Goal: Information Seeking & Learning: Check status

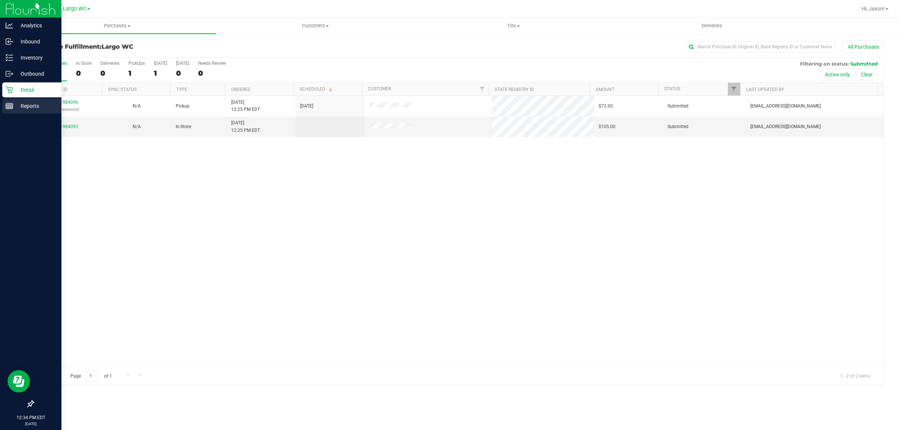
click at [4, 107] on div "Reports" at bounding box center [31, 105] width 59 height 15
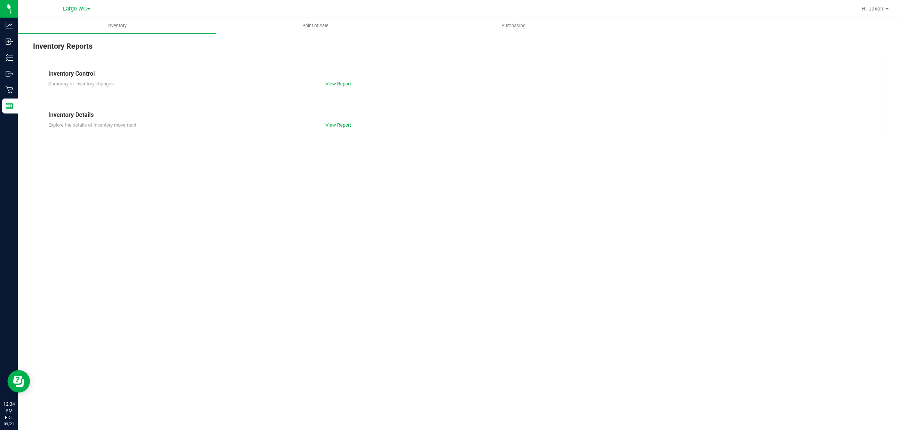
click at [288, 18] on link "Point of Sale" at bounding box center [315, 26] width 198 height 16
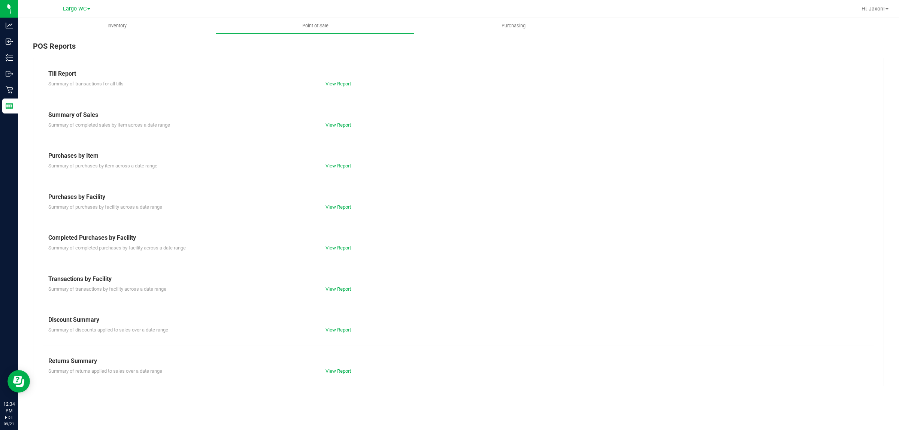
click at [344, 332] on link "View Report" at bounding box center [337, 330] width 25 height 6
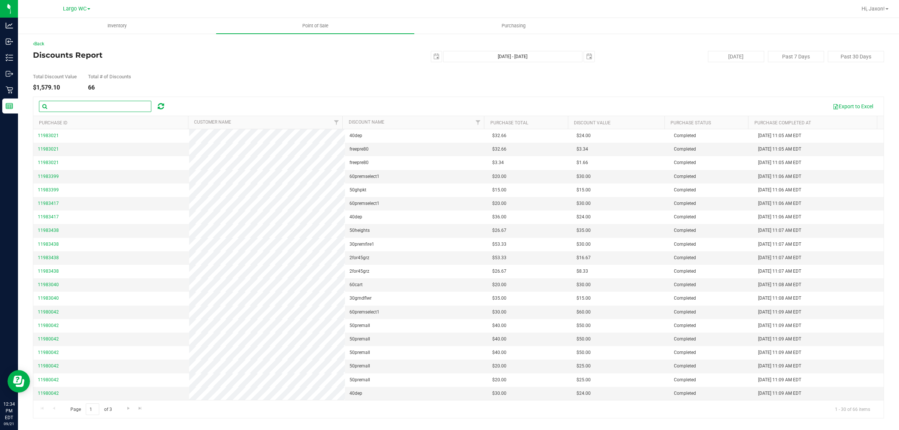
click at [77, 105] on input "text" at bounding box center [95, 106] width 112 height 11
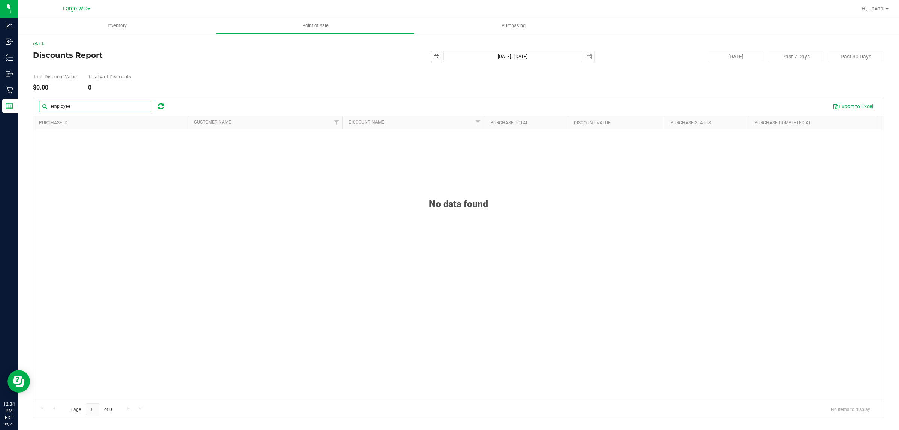
click at [437, 59] on span "select" at bounding box center [436, 57] width 6 height 6
type input "employee"
click at [341, 46] on div "Back" at bounding box center [458, 43] width 851 height 7
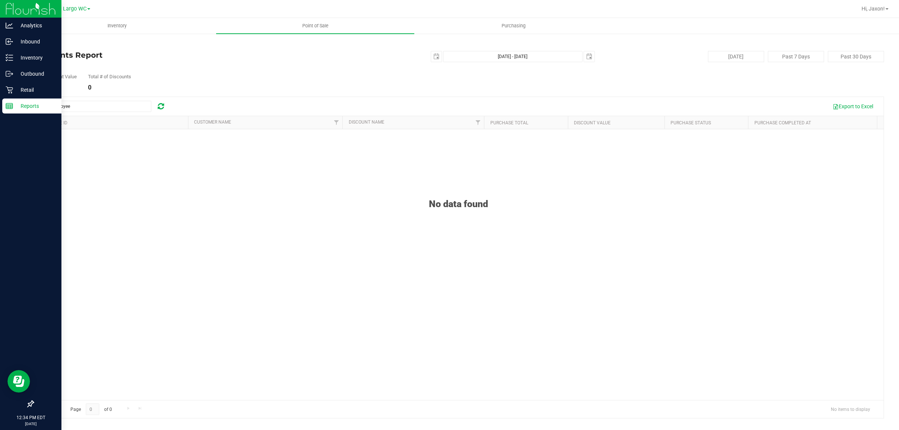
click at [4, 108] on div "Reports" at bounding box center [31, 105] width 59 height 15
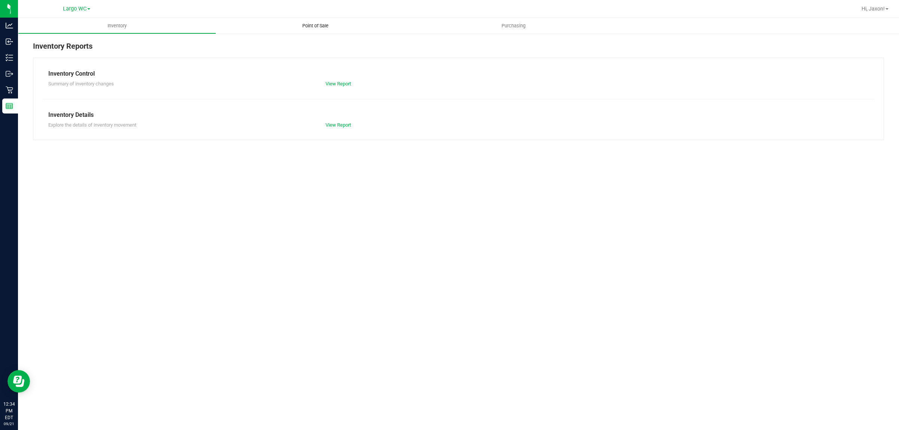
click at [293, 21] on uib-tab-heading "Point of Sale" at bounding box center [315, 26] width 198 height 16
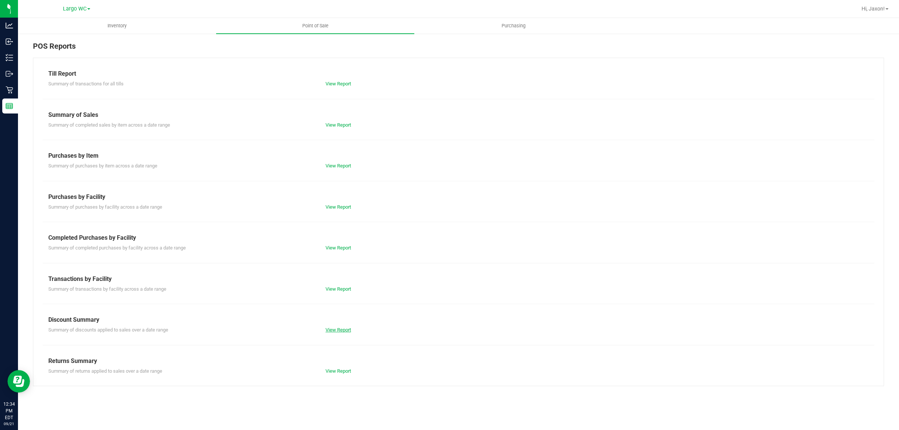
click at [343, 332] on link "View Report" at bounding box center [337, 330] width 25 height 6
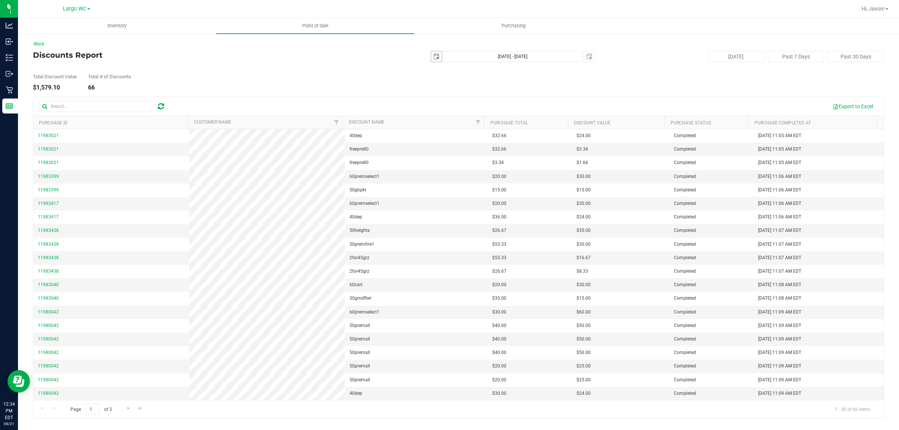
click at [434, 54] on span "select" at bounding box center [436, 57] width 6 height 6
click at [435, 120] on link "14" at bounding box center [437, 121] width 11 height 12
type input "2025-09-14"
type input "Sep 14, 2025 - Sep 21, 2025"
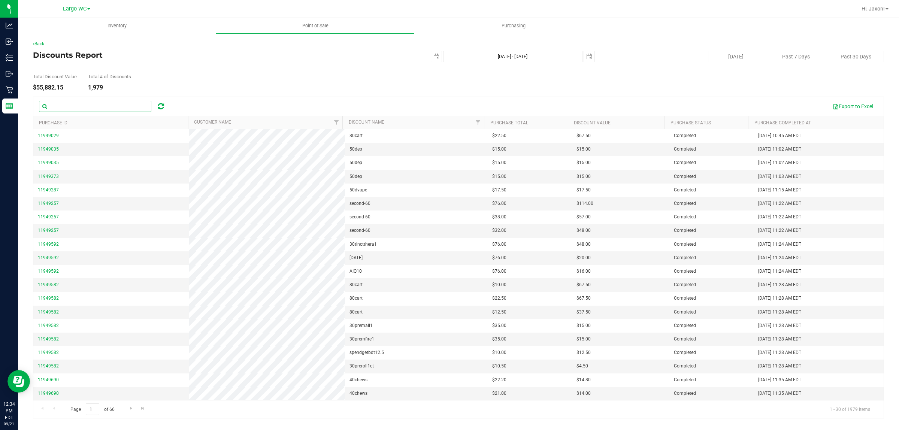
click at [92, 106] on input "text" at bounding box center [95, 106] width 112 height 11
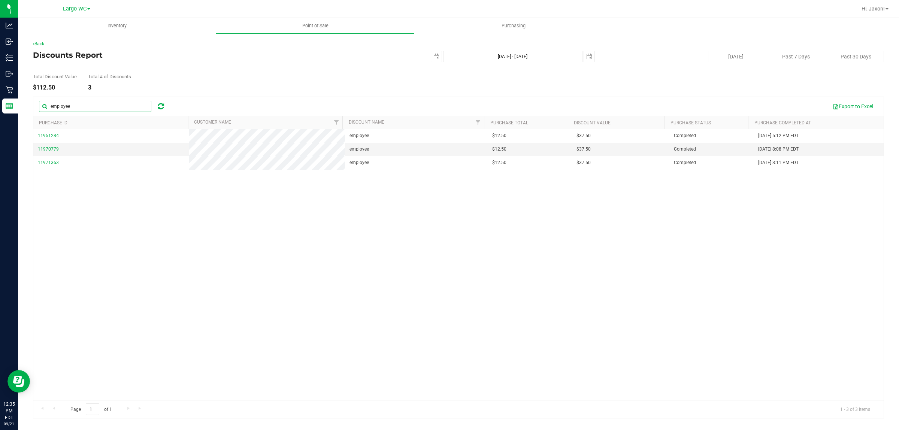
type input "employee"
click at [534, 296] on div "11951284 employee $12.50 $37.50 Completed Sep 14, 2025 5:12 PM EDT 11970779 emp…" at bounding box center [458, 264] width 850 height 271
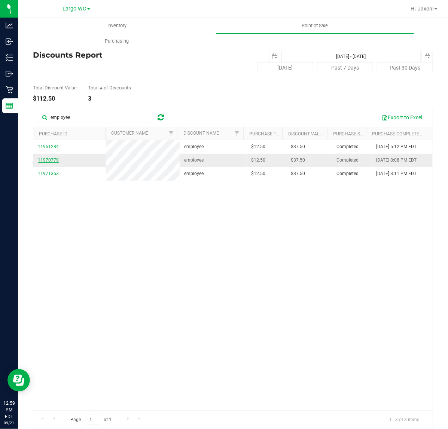
click at [51, 163] on span "11970779" at bounding box center [48, 160] width 21 height 5
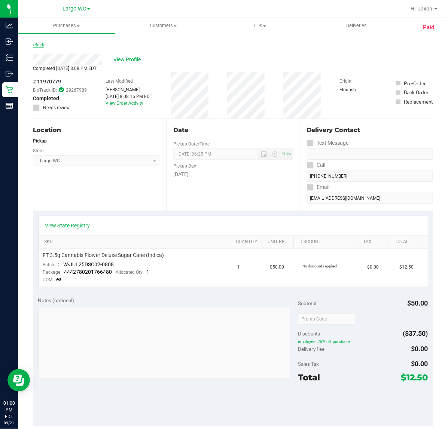
click at [36, 47] on link "Back" at bounding box center [38, 44] width 11 height 5
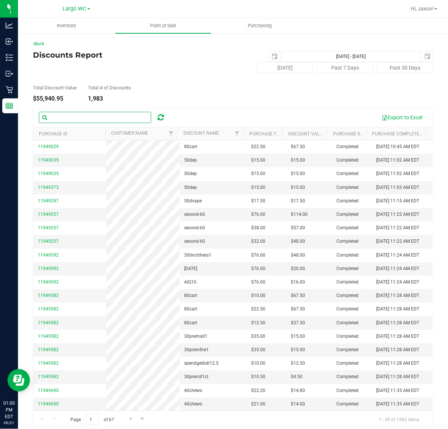
click at [94, 118] on input "text" at bounding box center [95, 117] width 112 height 11
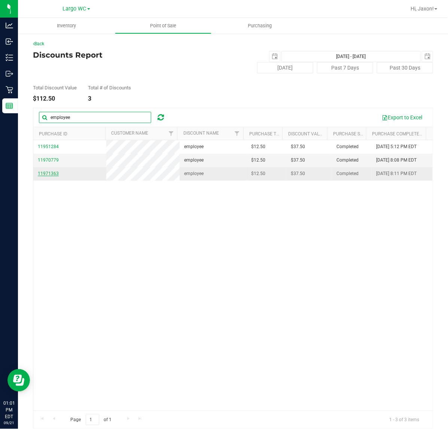
type input "employee"
click at [46, 176] on span "11971363" at bounding box center [48, 173] width 21 height 5
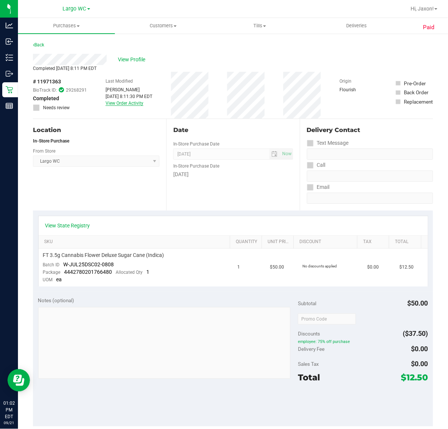
click at [121, 101] on link "View Order Activity" at bounding box center [125, 103] width 38 height 5
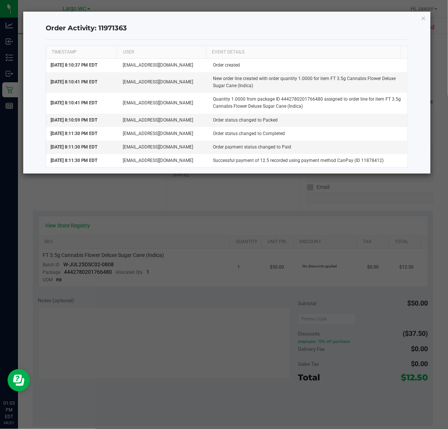
click at [100, 229] on ngb-modal-window "Order Activity: 11971363 TIMESTAMP USER EVENT DETAILS Sep 18, 2025 8:10:37 PM E…" at bounding box center [227, 214] width 454 height 429
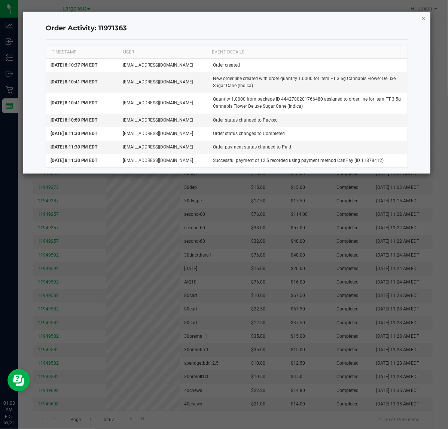
click at [422, 17] on icon "button" at bounding box center [423, 17] width 5 height 9
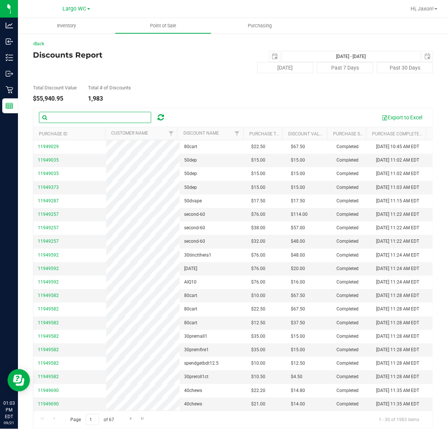
click at [66, 122] on input "text" at bounding box center [95, 117] width 112 height 11
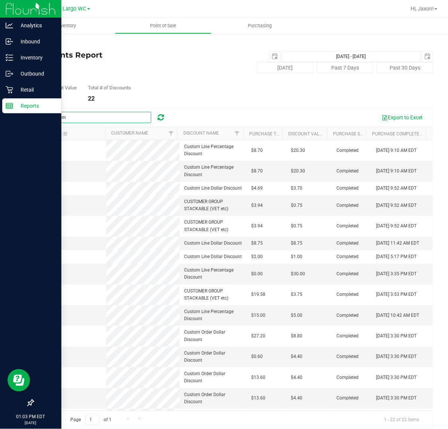
type input "custom"
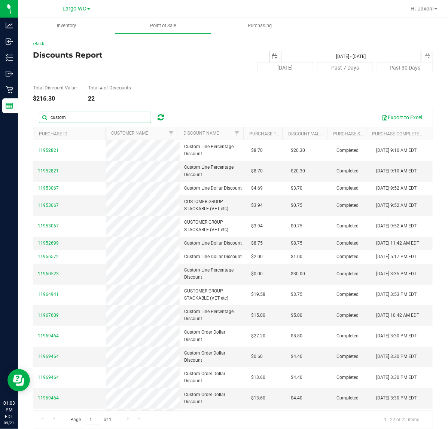
click at [270, 51] on span "select" at bounding box center [275, 56] width 10 height 10
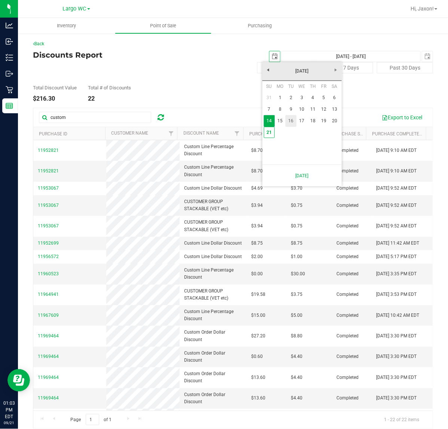
click at [290, 116] on link "16" at bounding box center [291, 121] width 11 height 12
type input "2025-09-16"
type input "Sep 16, 2025 - Sep 21, 2025"
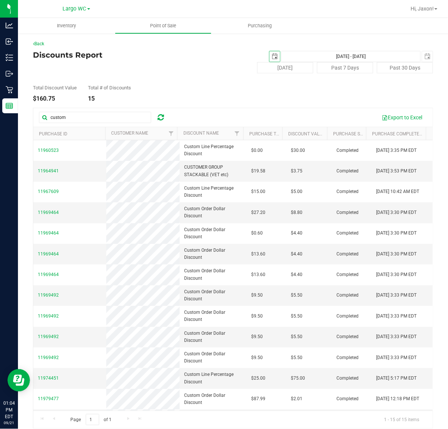
click at [272, 54] on span "select" at bounding box center [275, 57] width 6 height 6
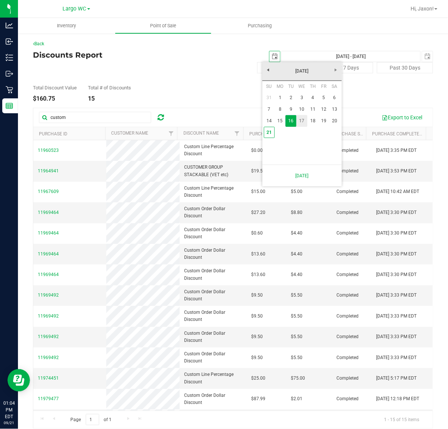
click at [300, 117] on link "17" at bounding box center [302, 121] width 11 height 12
type input "2025-09-17"
type input "Sep 17, 2025 - Sep 21, 2025"
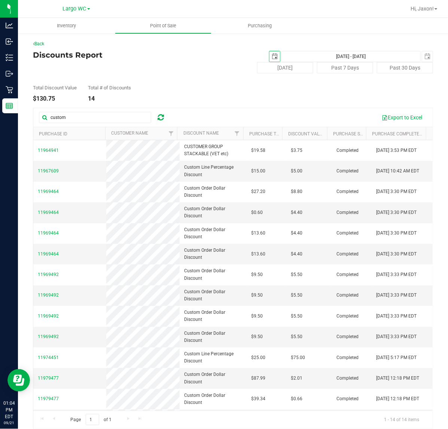
click at [271, 58] on span "select" at bounding box center [275, 56] width 10 height 10
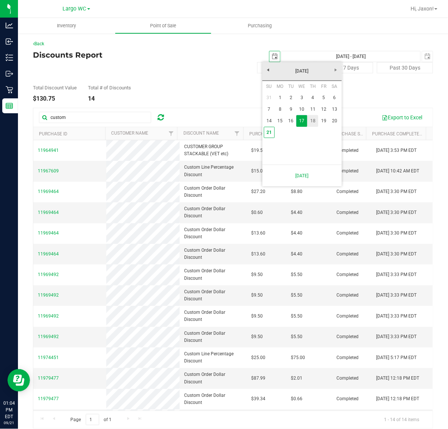
click at [311, 120] on link "18" at bounding box center [312, 121] width 11 height 12
type input "2025-09-18"
type input "Sep 18, 2025 - Sep 21, 2025"
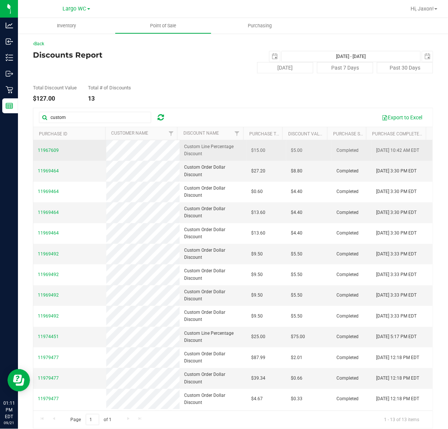
click at [49, 153] on span "11967609" at bounding box center [48, 150] width 21 height 7
click at [52, 151] on span "11967609" at bounding box center [48, 150] width 21 height 5
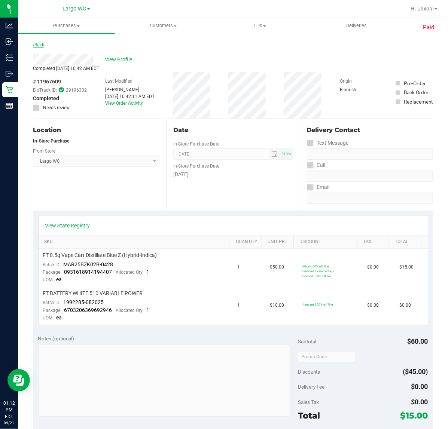
click at [35, 47] on link "Back" at bounding box center [38, 44] width 11 height 5
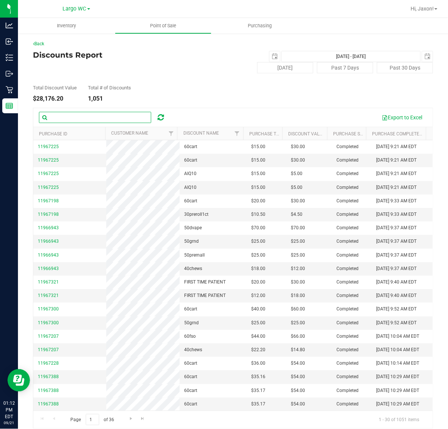
click at [94, 120] on input "text" at bounding box center [95, 117] width 112 height 11
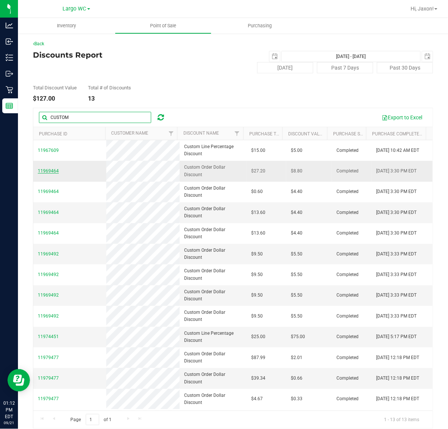
type input "CUSTOM"
click at [44, 169] on span "11969464" at bounding box center [48, 170] width 21 height 5
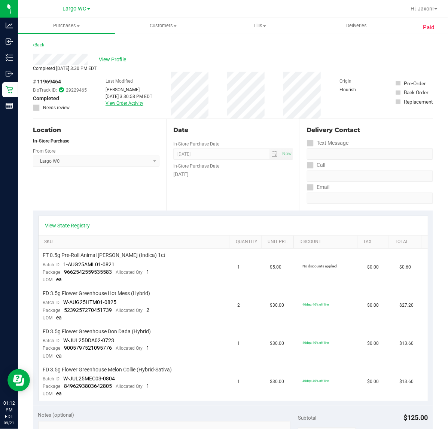
click at [130, 104] on link "View Order Activity" at bounding box center [125, 103] width 38 height 5
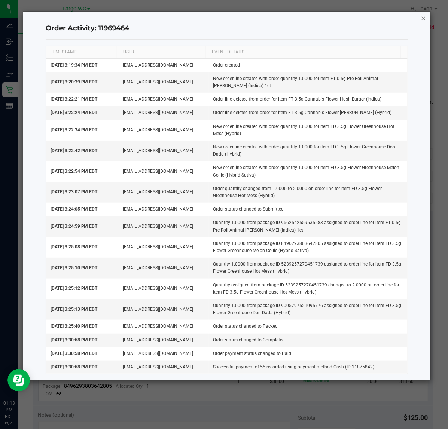
click at [422, 16] on icon "button" at bounding box center [423, 17] width 5 height 9
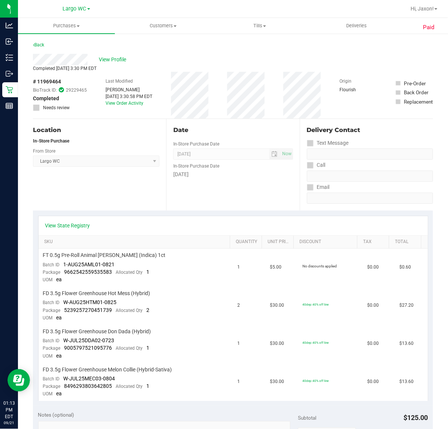
click at [43, 38] on div "Paid Back View Profile Completed Sep 18, 2025 3:30 PM EDT # 11969464 BioTrack I…" at bounding box center [233, 381] width 430 height 697
click at [40, 44] on link "Back" at bounding box center [38, 44] width 11 height 5
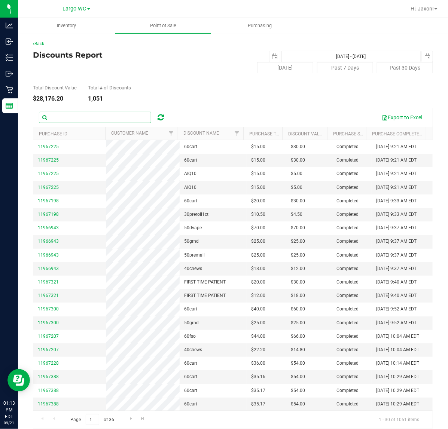
click at [77, 118] on input "text" at bounding box center [95, 117] width 112 height 11
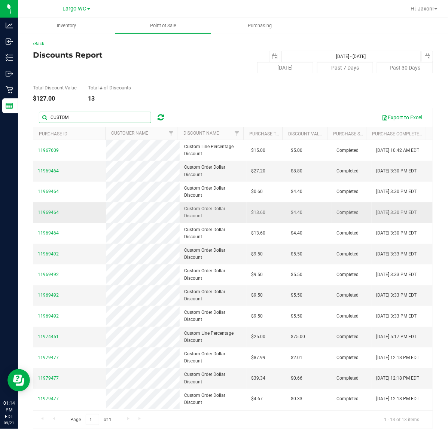
scroll to position [8, 0]
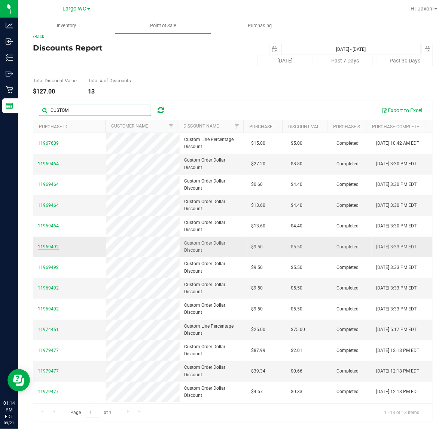
type input "CUSTOM"
click at [48, 246] on span "11969492" at bounding box center [48, 246] width 21 height 5
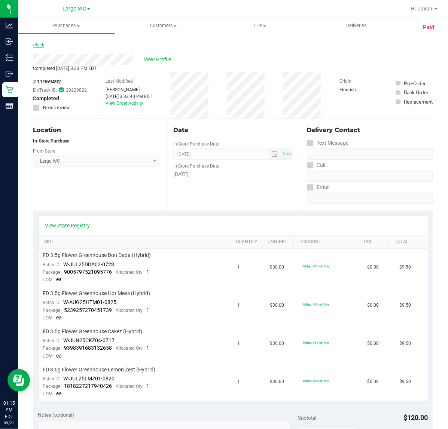
click at [35, 45] on link "Back" at bounding box center [38, 44] width 11 height 5
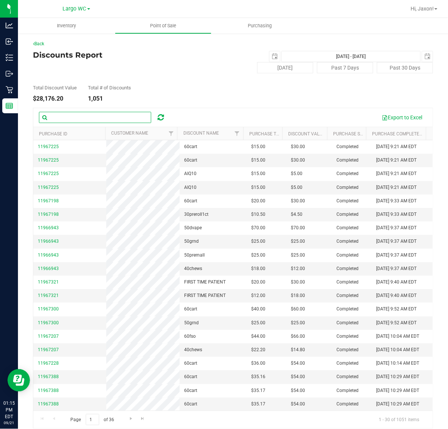
click at [71, 118] on input "text" at bounding box center [95, 117] width 112 height 11
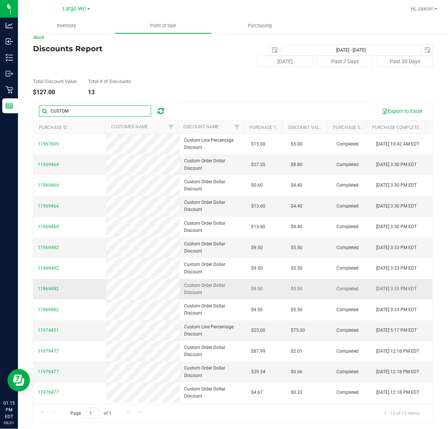
scroll to position [8, 0]
type input "CUSTOM"
click at [270, 48] on span "select" at bounding box center [275, 49] width 10 height 10
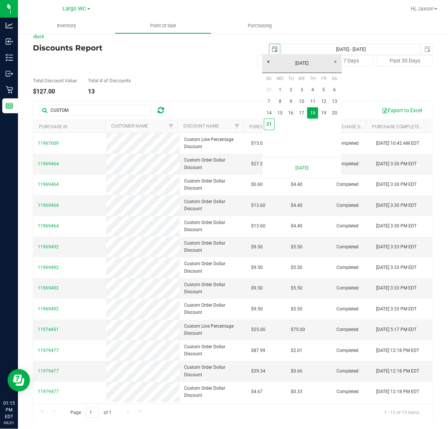
scroll to position [0, 19]
click at [324, 109] on link "19" at bounding box center [323, 113] width 11 height 12
type input "2025-09-19"
type input "Sep 19, 2025 - Sep 21, 2025"
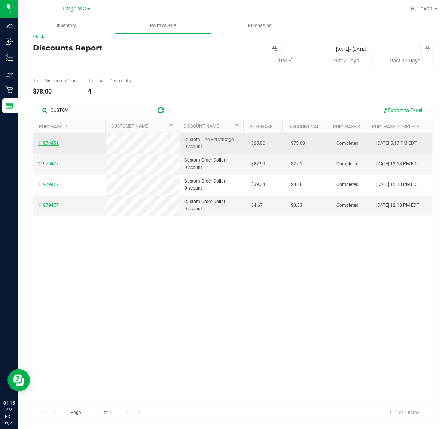
click at [54, 145] on span "11974451" at bounding box center [48, 143] width 21 height 5
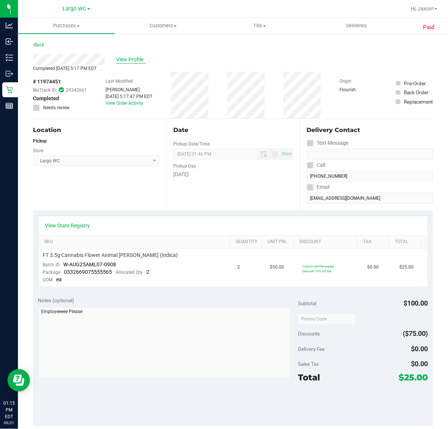
click at [130, 57] on span "View Profile" at bounding box center [131, 60] width 30 height 8
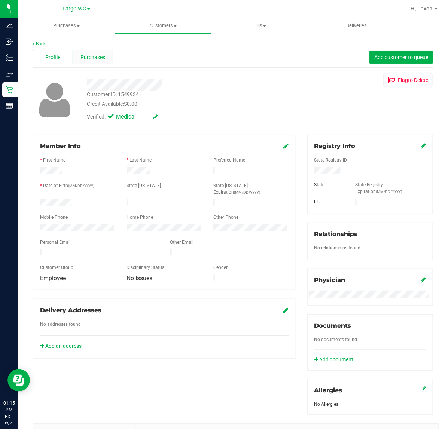
click at [95, 51] on div "Purchases" at bounding box center [93, 57] width 40 height 14
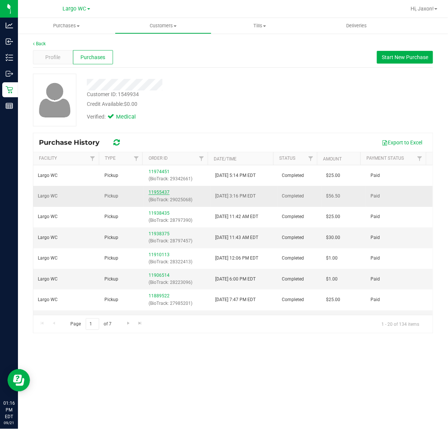
click at [160, 193] on link "11955437" at bounding box center [159, 192] width 21 height 5
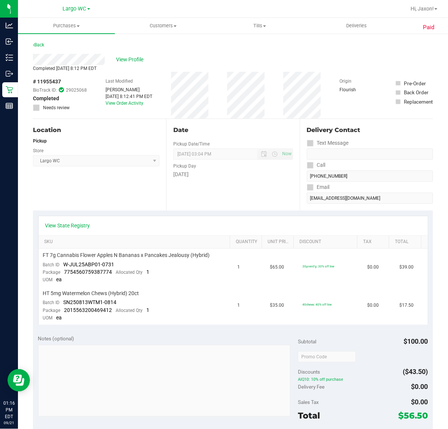
click at [40, 42] on div "Back" at bounding box center [38, 44] width 11 height 9
click at [38, 45] on link "Back" at bounding box center [38, 44] width 11 height 5
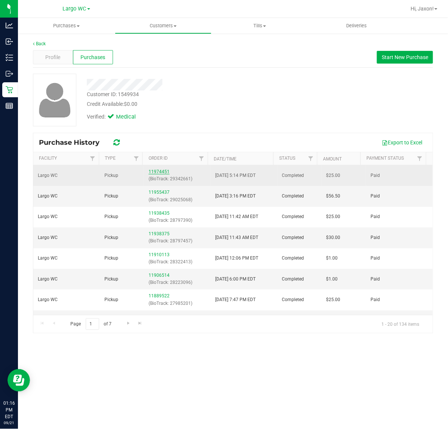
click at [149, 173] on link "11974451" at bounding box center [159, 171] width 21 height 5
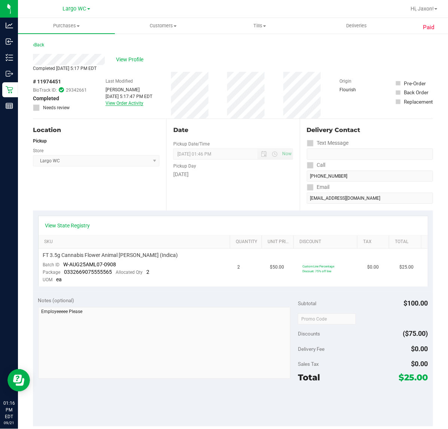
click at [127, 103] on link "View Order Activity" at bounding box center [125, 103] width 38 height 5
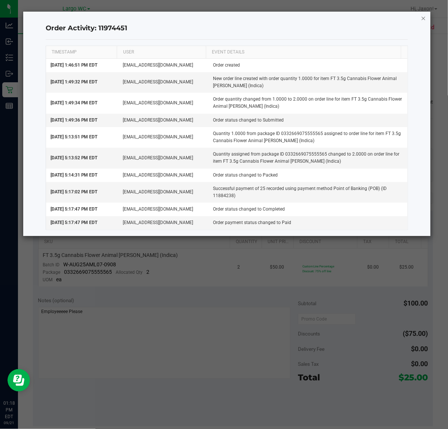
click at [422, 15] on icon "button" at bounding box center [423, 17] width 5 height 9
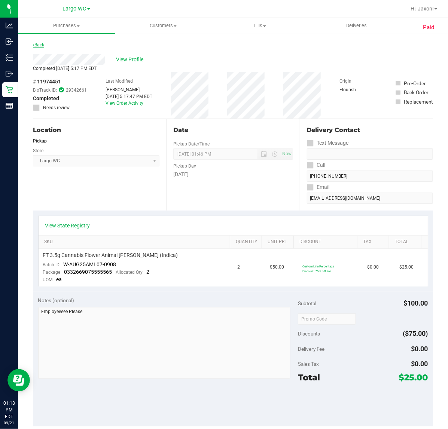
click at [44, 44] on link "Back" at bounding box center [38, 44] width 11 height 5
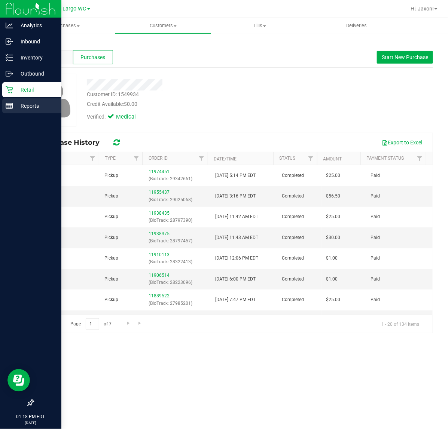
click at [8, 109] on icon at bounding box center [9, 105] width 7 height 7
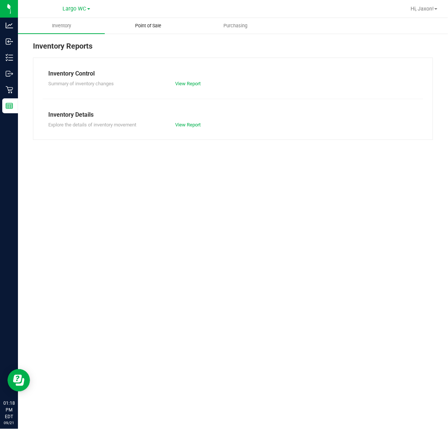
click at [150, 24] on span "Point of Sale" at bounding box center [148, 25] width 46 height 7
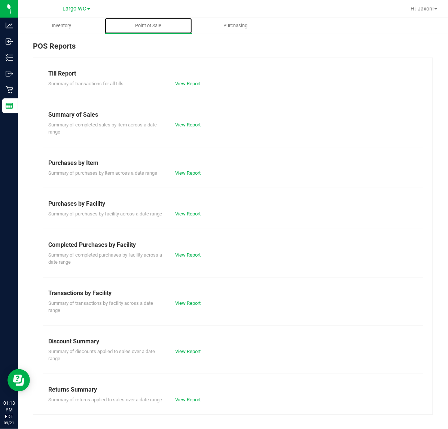
scroll to position [8, 0]
click at [192, 353] on link "View Report" at bounding box center [187, 352] width 25 height 6
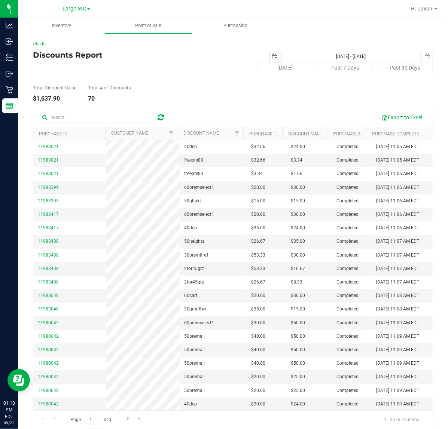
click at [272, 55] on span "select" at bounding box center [275, 57] width 6 height 6
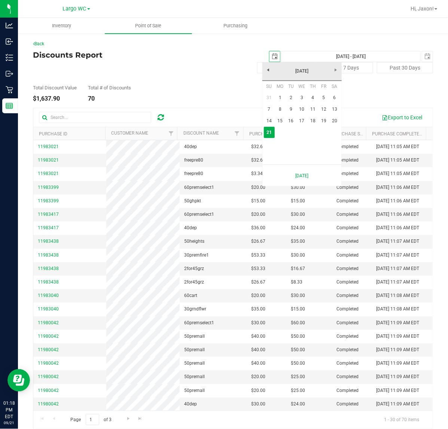
scroll to position [0, 19]
click at [324, 121] on link "19" at bounding box center [323, 121] width 11 height 12
type input "2025-09-19"
type input "Sep 19, 2025 - Sep 21, 2025"
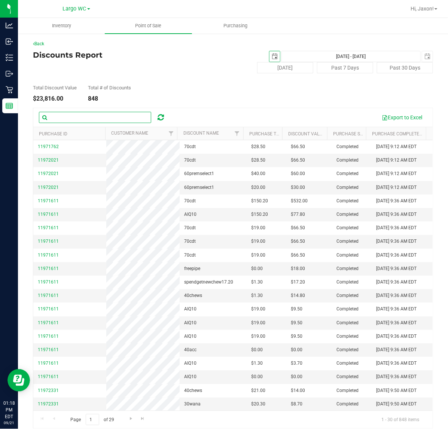
click at [70, 118] on input "text" at bounding box center [95, 117] width 112 height 11
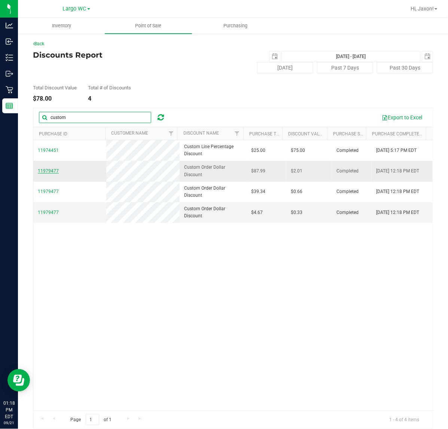
type input "custom"
click at [49, 170] on span "11979477" at bounding box center [48, 170] width 21 height 5
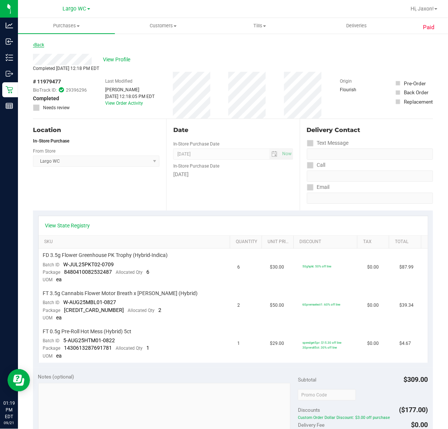
click at [43, 43] on link "Back" at bounding box center [38, 44] width 11 height 5
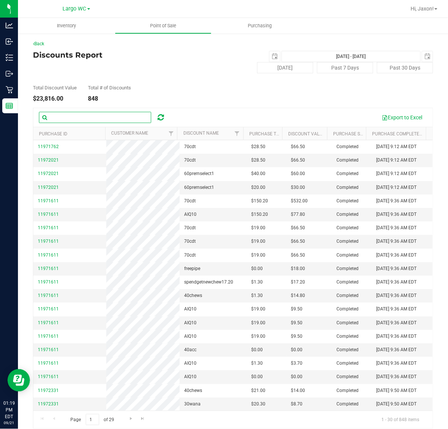
click at [57, 112] on input "text" at bounding box center [95, 117] width 112 height 11
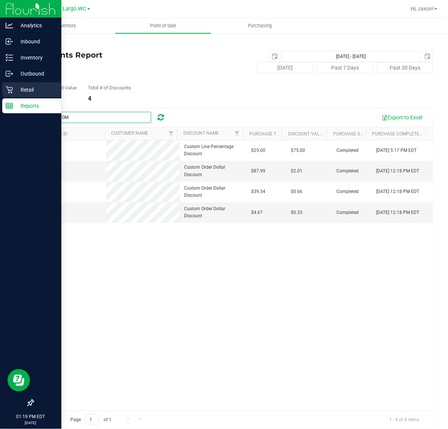
type input "CUSTOM"
click at [25, 87] on p "Retail" at bounding box center [35, 89] width 45 height 9
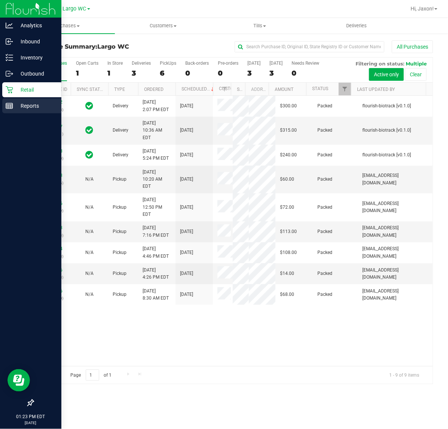
click at [9, 104] on icon at bounding box center [9, 105] width 7 height 7
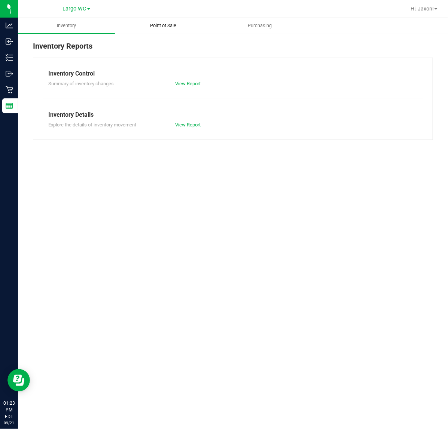
click at [166, 26] on span "Point of Sale" at bounding box center [163, 25] width 46 height 7
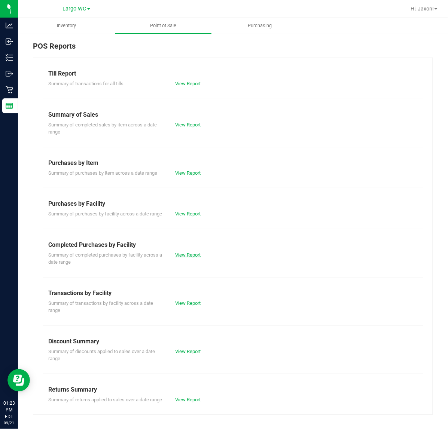
click at [185, 258] on link "View Report" at bounding box center [187, 255] width 25 height 6
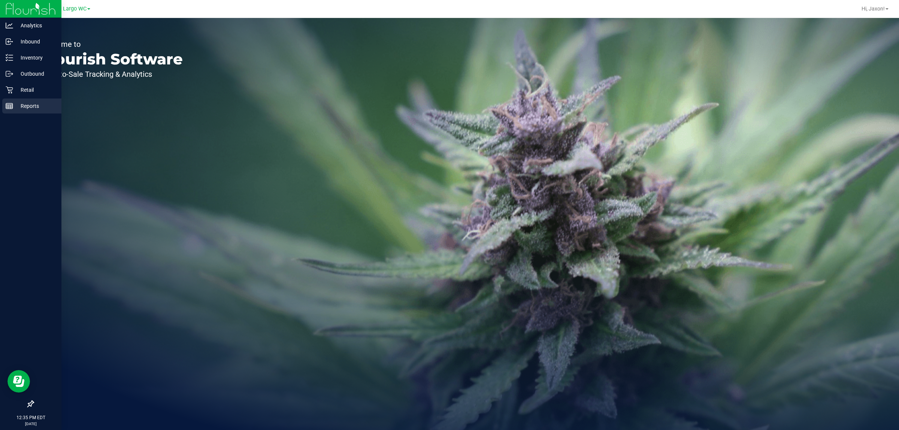
click at [6, 101] on div "Reports" at bounding box center [31, 105] width 59 height 15
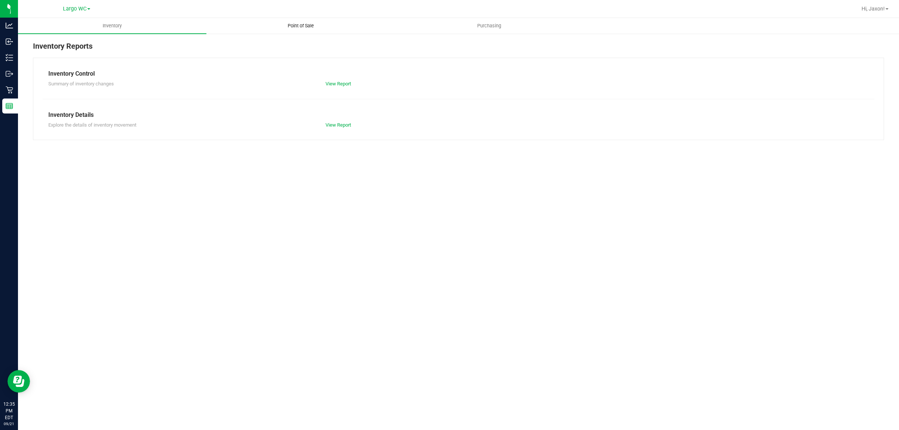
click at [306, 25] on span "Point of Sale" at bounding box center [300, 25] width 46 height 7
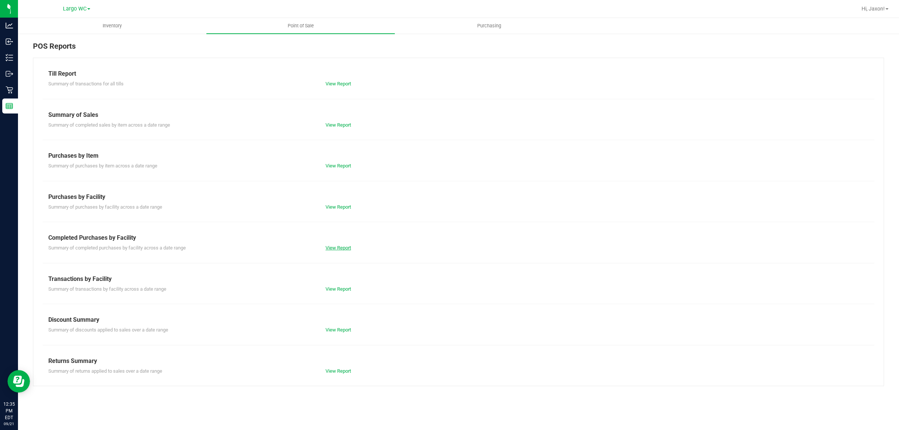
click at [351, 246] on link "View Report" at bounding box center [337, 248] width 25 height 6
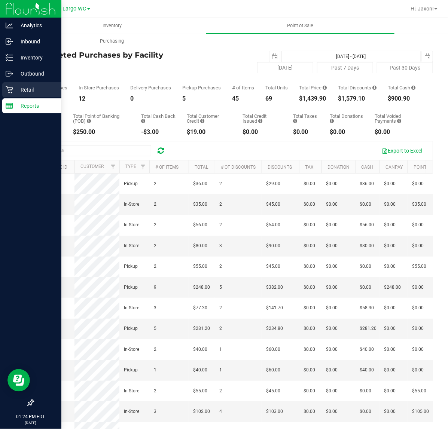
click at [19, 90] on p "Retail" at bounding box center [35, 89] width 45 height 9
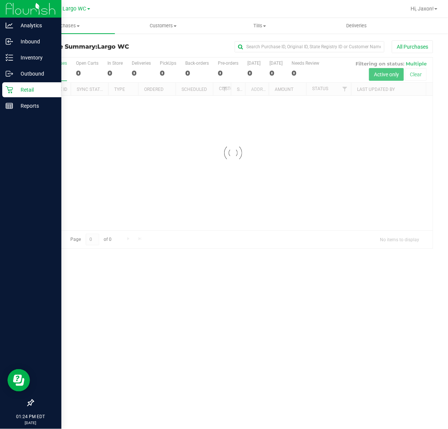
click at [267, 13] on div at bounding box center [270, 8] width 272 height 15
click at [261, 23] on span "Tills" at bounding box center [260, 25] width 96 height 7
click at [240, 46] on span "Manage tills" at bounding box center [237, 45] width 51 height 6
